Goal: Use online tool/utility: Utilize a website feature to perform a specific function

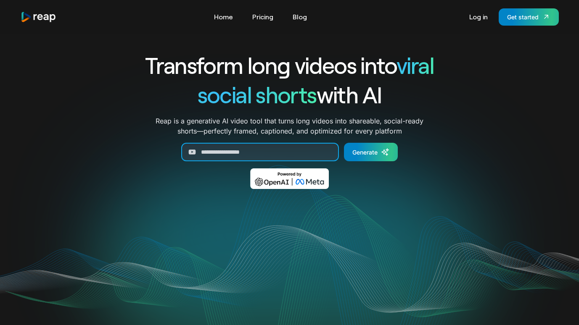
click at [224, 153] on input "Generate Form" at bounding box center [260, 152] width 158 height 18
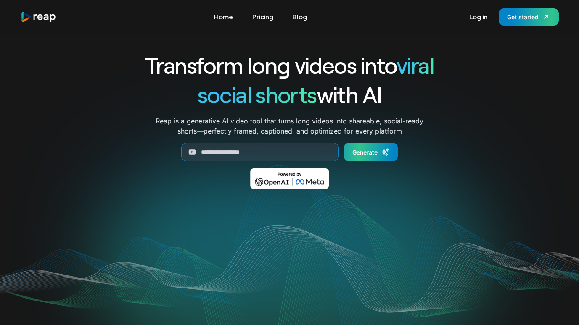
click at [370, 146] on link "Generate" at bounding box center [371, 152] width 54 height 18
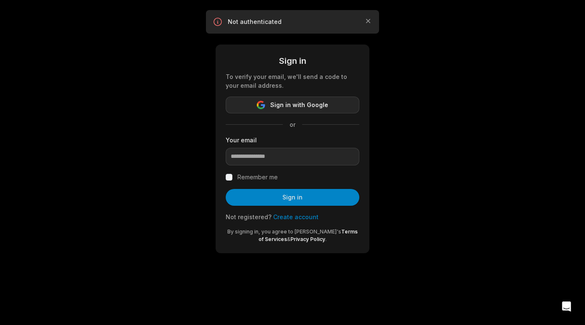
click at [246, 101] on button "Sign in with Google" at bounding box center [293, 105] width 134 height 17
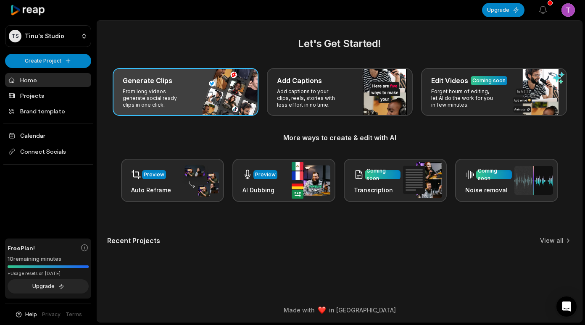
click at [141, 84] on h3 "Generate Clips" at bounding box center [148, 81] width 50 height 10
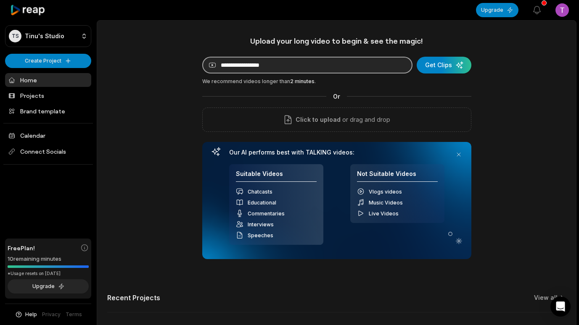
click at [284, 66] on input at bounding box center [307, 65] width 210 height 17
click at [213, 67] on input at bounding box center [307, 65] width 210 height 17
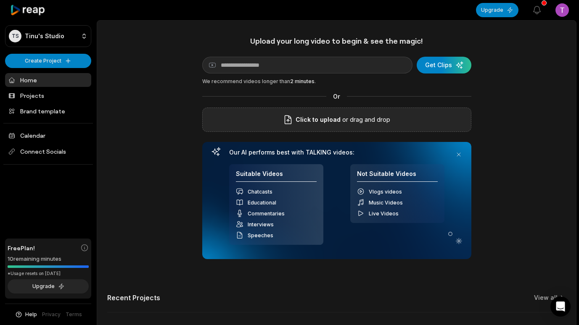
click at [338, 125] on div "Click to upload or drag and drop" at bounding box center [336, 120] width 269 height 24
click at [26, 98] on link "Projects" at bounding box center [48, 96] width 86 height 14
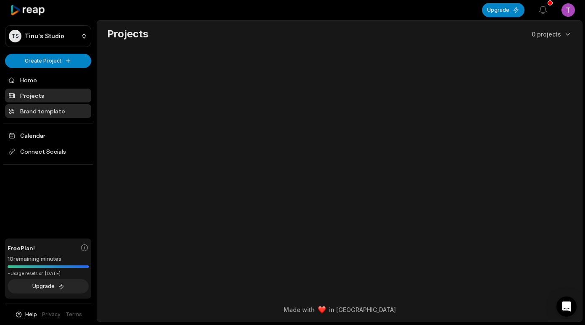
click at [29, 108] on link "Brand template" at bounding box center [48, 111] width 86 height 14
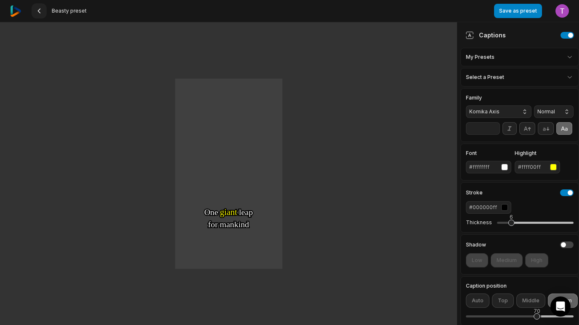
click at [39, 12] on icon at bounding box center [39, 11] width 7 height 7
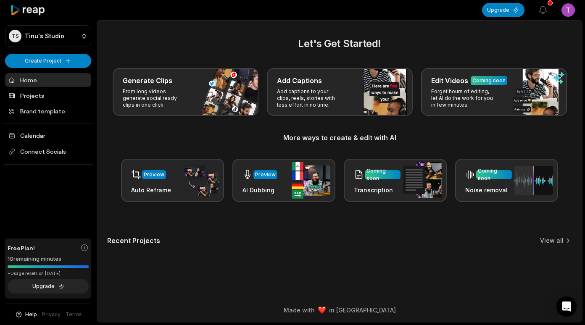
click at [39, 78] on link "Home" at bounding box center [48, 80] width 86 height 14
click at [45, 95] on link "Projects" at bounding box center [48, 96] width 86 height 14
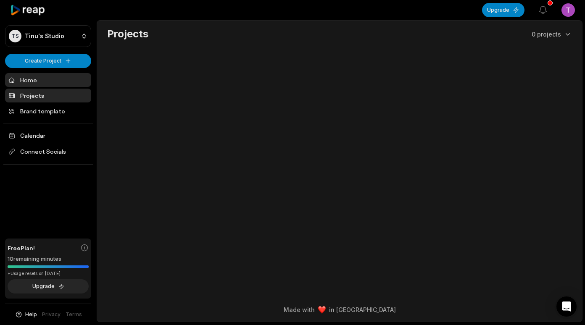
click at [44, 84] on link "Home" at bounding box center [48, 80] width 86 height 14
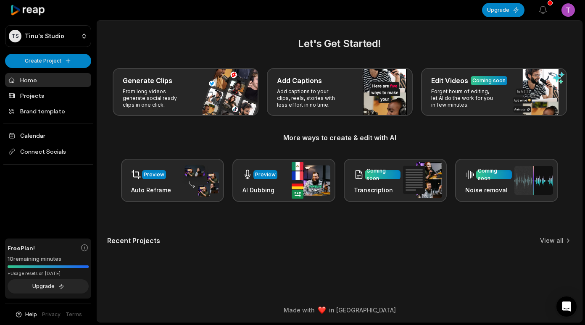
click at [555, 249] on div "Recent Projects View all" at bounding box center [339, 246] width 465 height 19
click at [553, 239] on link "View all" at bounding box center [552, 241] width 24 height 8
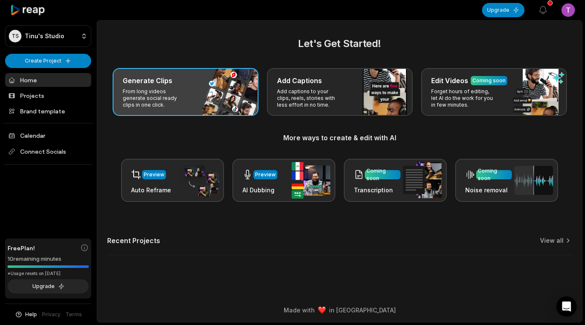
click at [173, 101] on p "From long videos generate social ready clips in one click." at bounding box center [155, 98] width 65 height 20
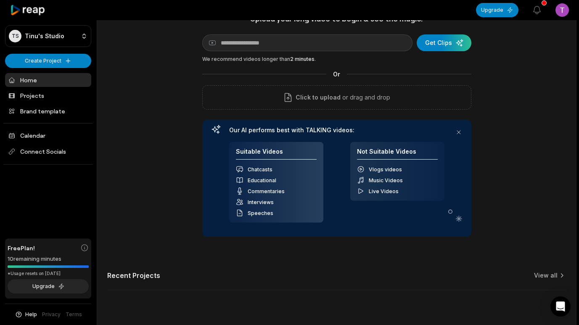
scroll to position [41, 0]
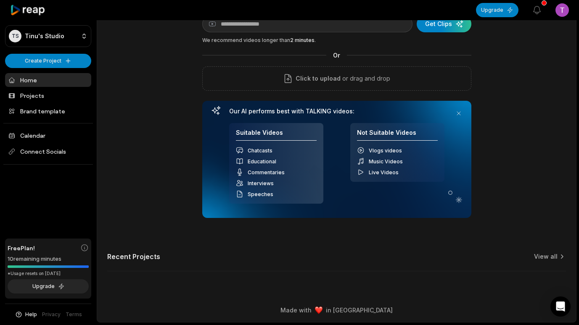
click at [19, 195] on div "TS Tinu's Studio Create Project Home Projects Brand template Calendar Connect S…" at bounding box center [48, 162] width 97 height 325
